Goal: Navigation & Orientation: Find specific page/section

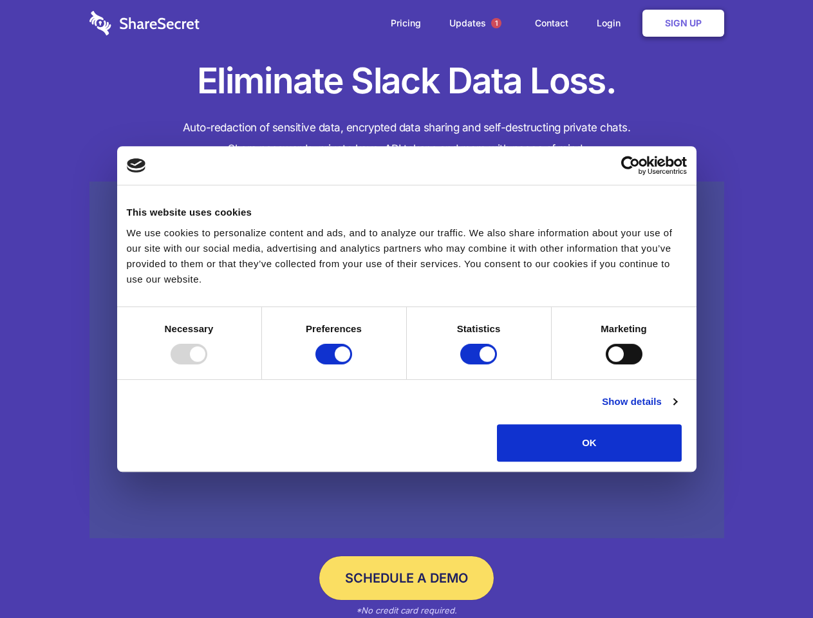
click at [207, 364] on div at bounding box center [189, 354] width 37 height 21
click at [352, 364] on input "Preferences" at bounding box center [333, 354] width 37 height 21
checkbox input "false"
click at [480, 364] on input "Statistics" at bounding box center [478, 354] width 37 height 21
checkbox input "false"
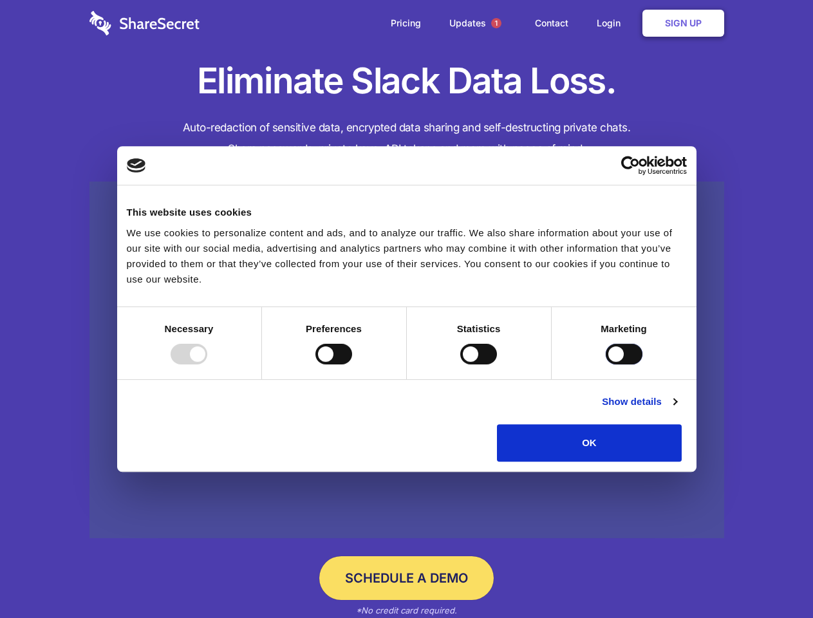
click at [606, 364] on input "Marketing" at bounding box center [624, 354] width 37 height 21
checkbox input "true"
click at [676, 409] on link "Show details" at bounding box center [639, 401] width 75 height 15
click at [0, 0] on li "Necessary 7 Necessary cookies help make a website usable by enabling basic func…" at bounding box center [0, 0] width 0 height 0
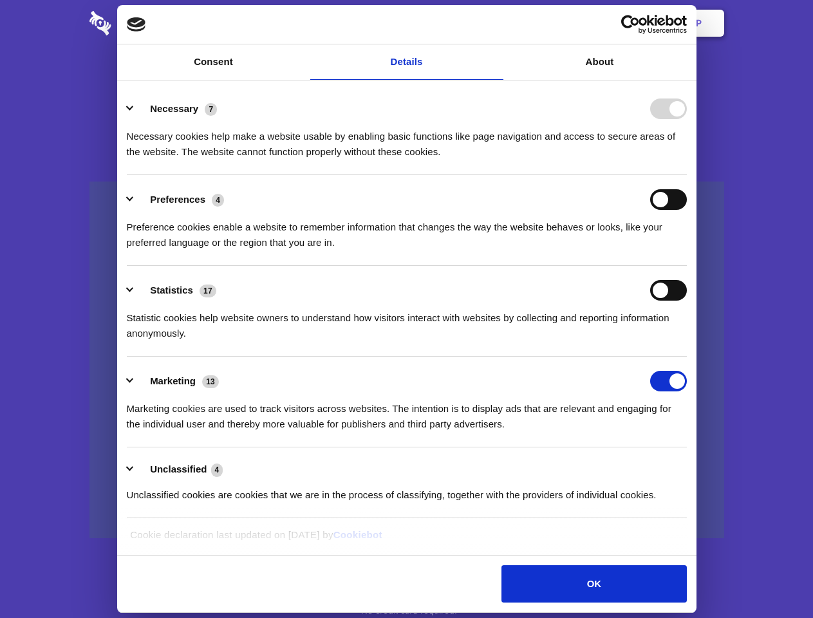
click at [496, 23] on span "1" at bounding box center [496, 23] width 10 height 10
